Goal: Navigation & Orientation: Find specific page/section

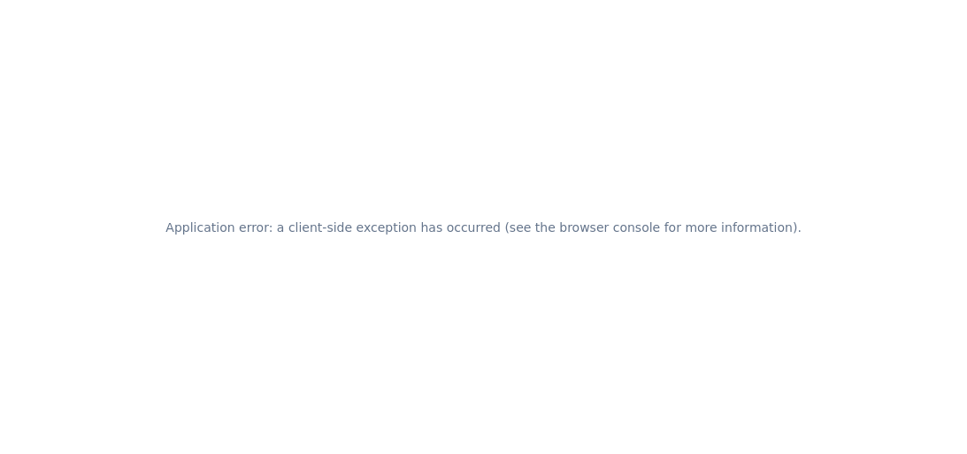
click at [468, 95] on div "Application error: a client-side exception has occurred (see the browser consol…" at bounding box center [483, 227] width 967 height 454
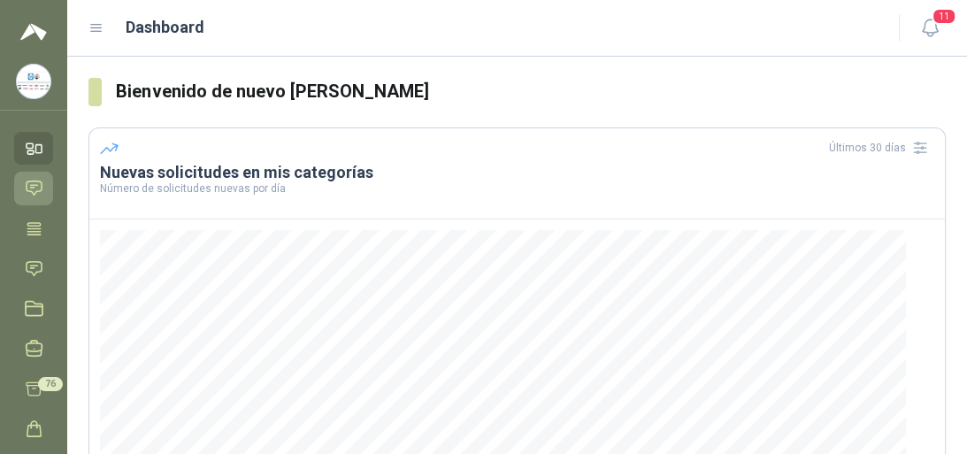
click at [30, 189] on icon at bounding box center [34, 188] width 19 height 19
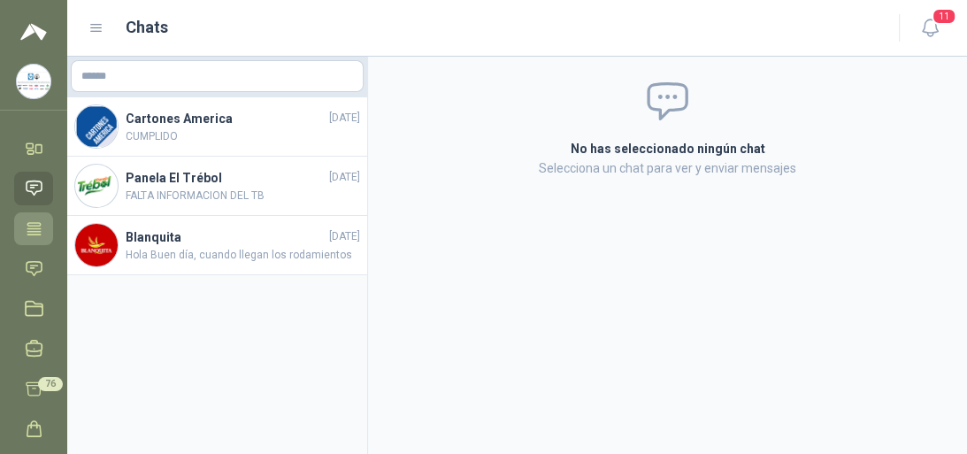
click at [32, 227] on icon at bounding box center [34, 229] width 19 height 19
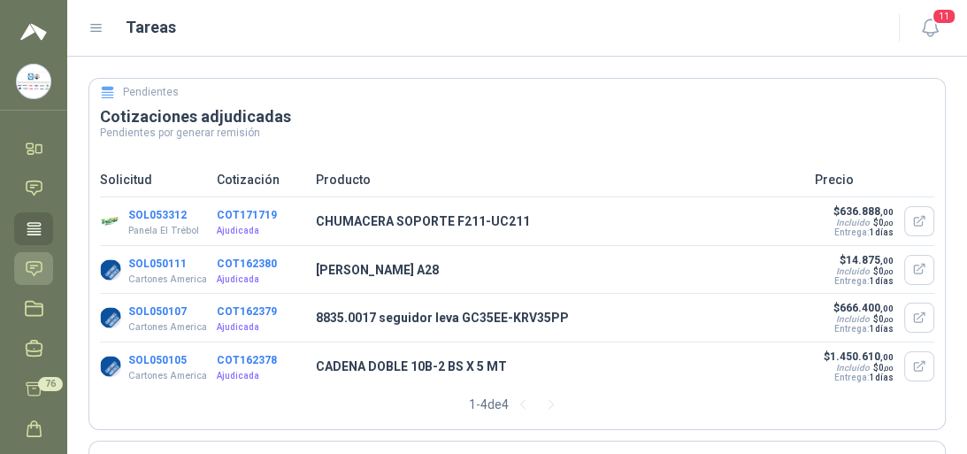
click at [32, 274] on icon at bounding box center [34, 268] width 19 height 19
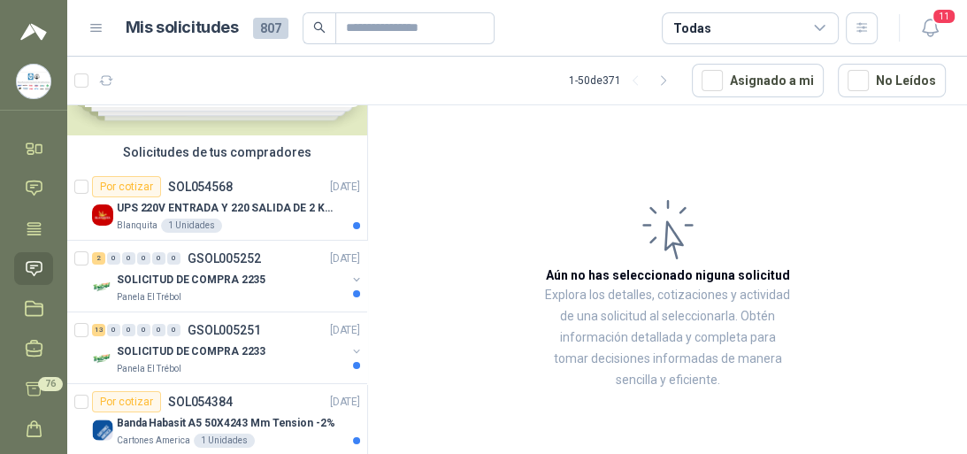
scroll to position [71, 0]
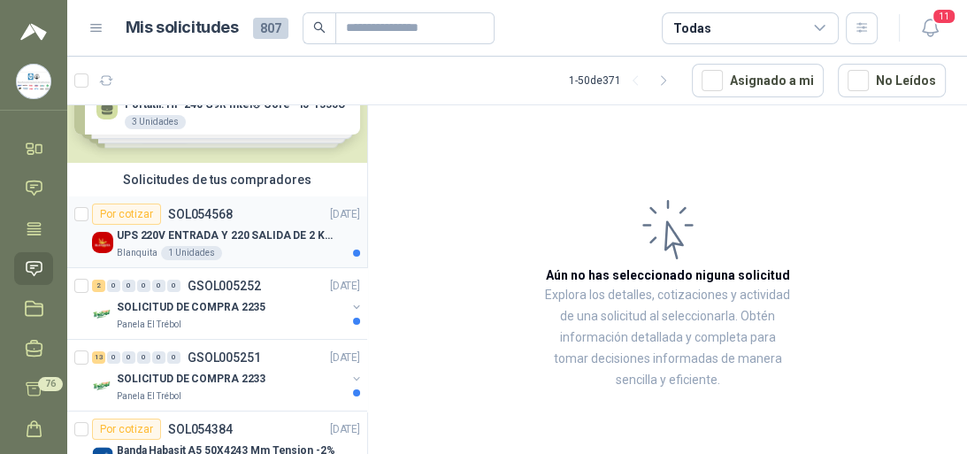
click at [196, 218] on p "SOL054568" at bounding box center [200, 214] width 65 height 12
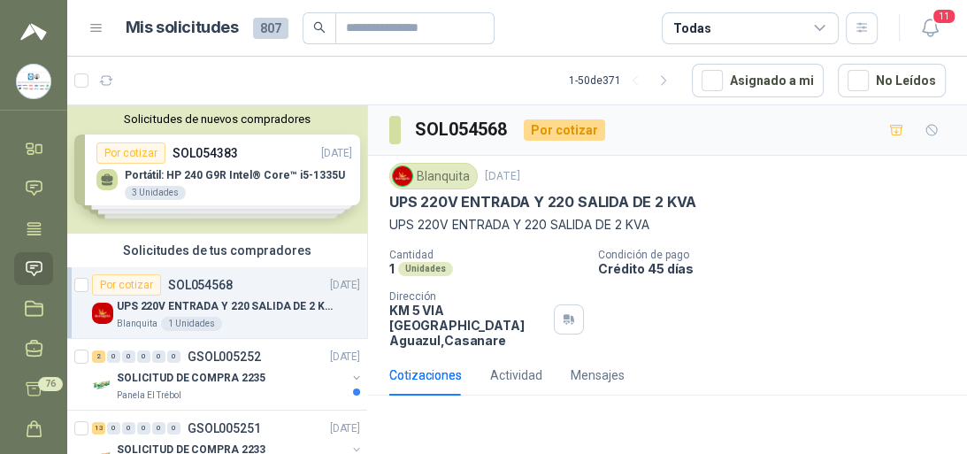
click at [172, 177] on div "Solicitudes de nuevos compradores Por cotizar SOL054383 [DATE] Portátil: HP 240…" at bounding box center [217, 169] width 300 height 128
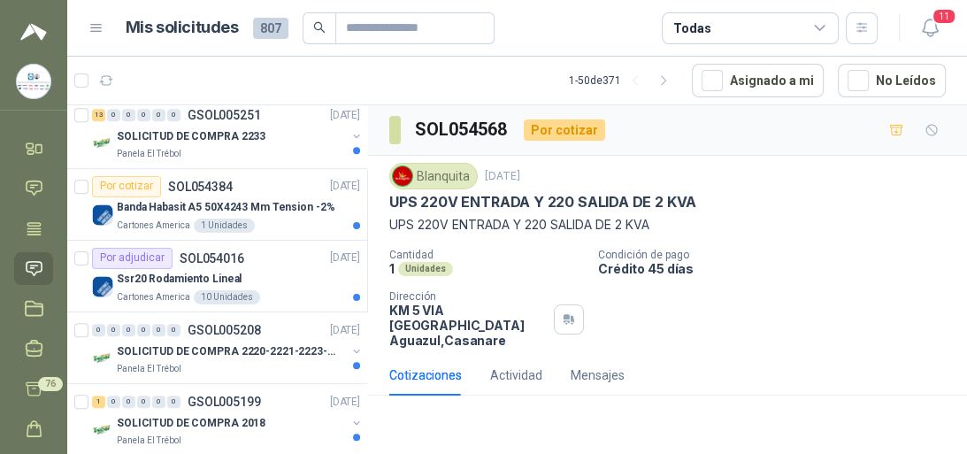
scroll to position [637, 0]
